Goal: Task Accomplishment & Management: Manage account settings

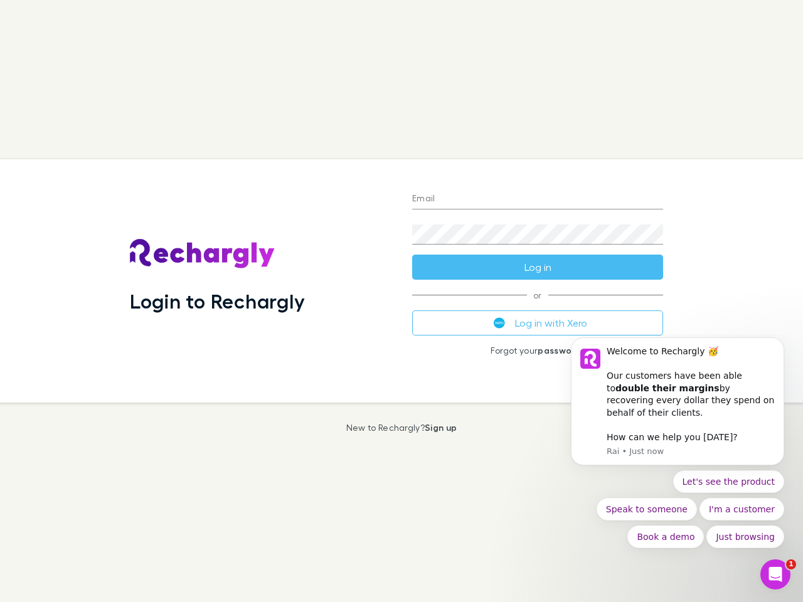
click at [401, 301] on div "Login to Rechargly" at bounding box center [261, 280] width 282 height 243
click at [538, 199] on input "Email" at bounding box center [537, 199] width 251 height 20
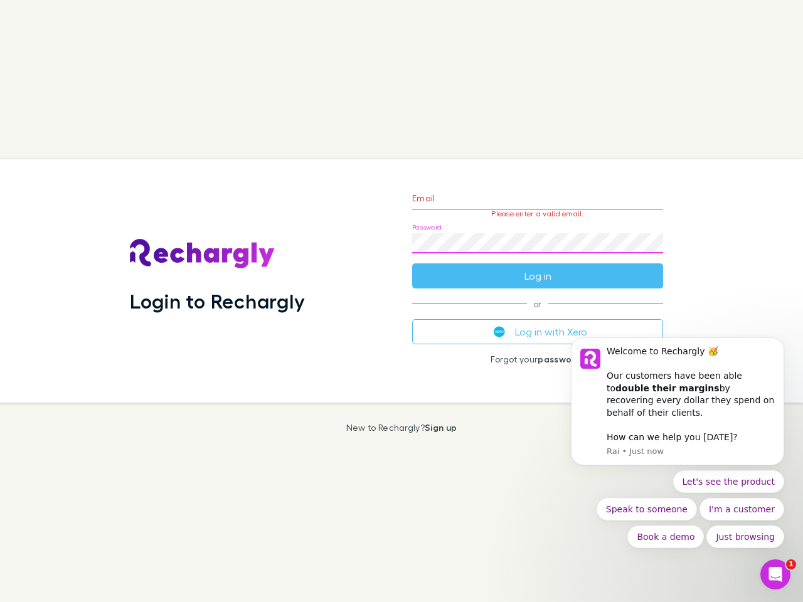
click at [538, 267] on form "Email Please enter a valid email. Password Log in" at bounding box center [537, 233] width 251 height 109
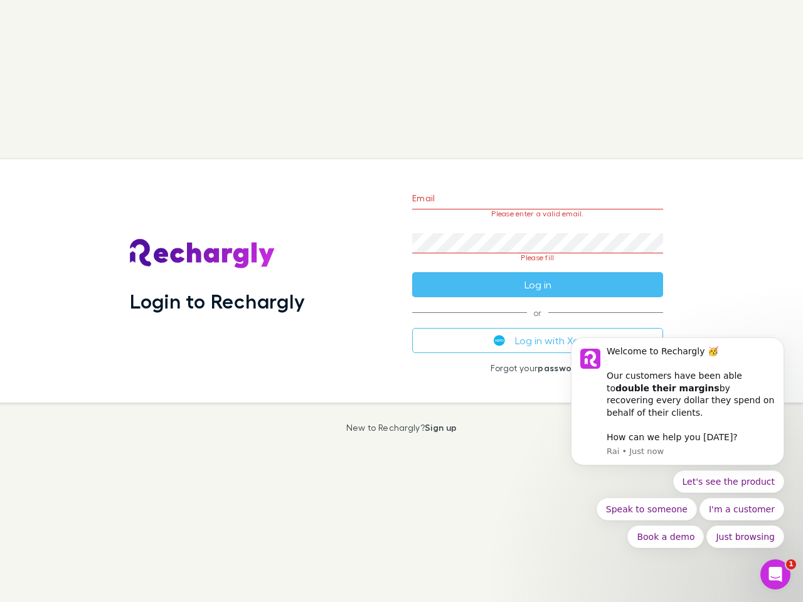
click at [538, 323] on div "Email Please enter a valid email. Password Please fill Log in or Log in with Xe…" at bounding box center [537, 280] width 271 height 243
click at [678, 408] on div "Welcome to Rechargly 🥳 ​ Our customers have been able to double their margins b…" at bounding box center [691, 383] width 168 height 74
